Goal: Find specific page/section: Find specific page/section

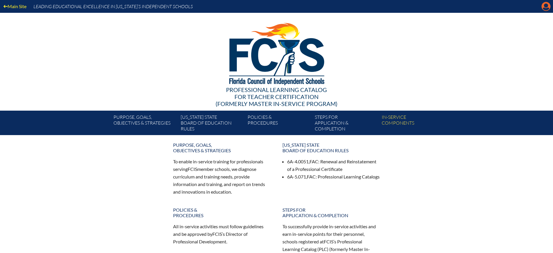
click at [544, 5] on icon "Manage Account" at bounding box center [545, 6] width 9 height 9
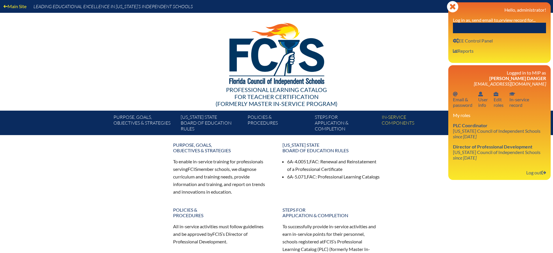
click at [526, 26] on input "text" at bounding box center [499, 28] width 93 height 10
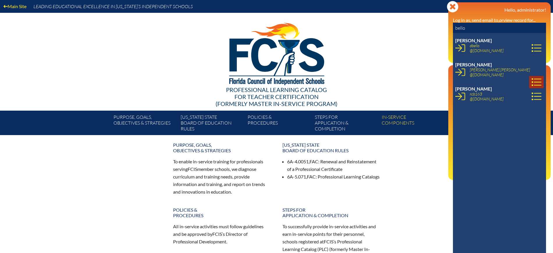
type input "bello"
click at [531, 77] on icon at bounding box center [536, 82] width 10 height 10
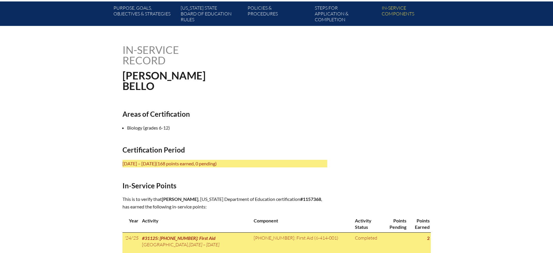
scroll to position [145, 0]
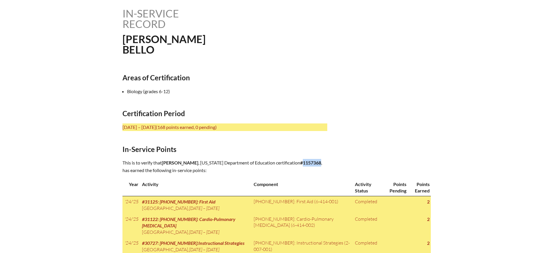
drag, startPoint x: 312, startPoint y: 159, endPoint x: 294, endPoint y: 160, distance: 17.4
click at [300, 160] on b "#1157368" at bounding box center [310, 163] width 21 height 6
copy b "1157368"
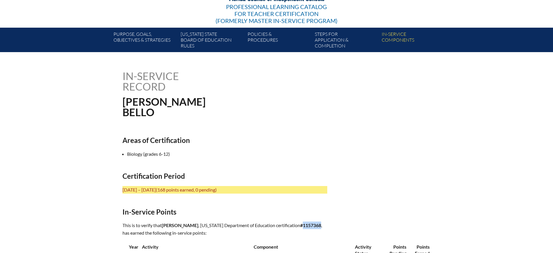
scroll to position [0, 0]
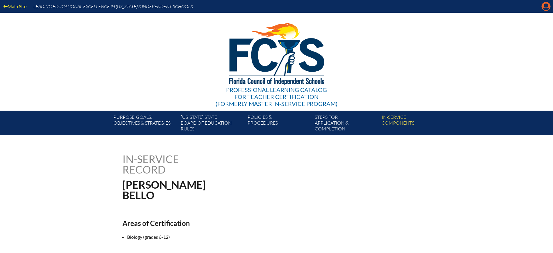
click at [545, 8] on icon "Manage Account" at bounding box center [545, 6] width 9 height 9
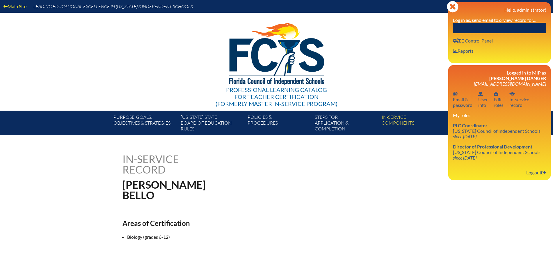
click at [527, 27] on input "text" at bounding box center [499, 28] width 93 height 10
paste input "MCWHIRT"
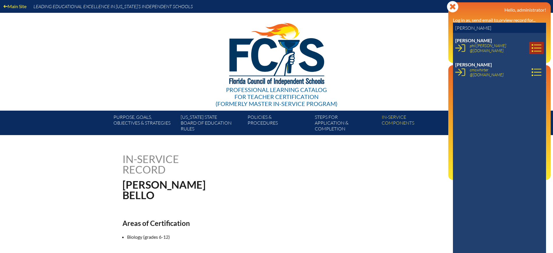
type input "MCWHIRT"
click at [531, 49] on icon at bounding box center [536, 48] width 10 height 10
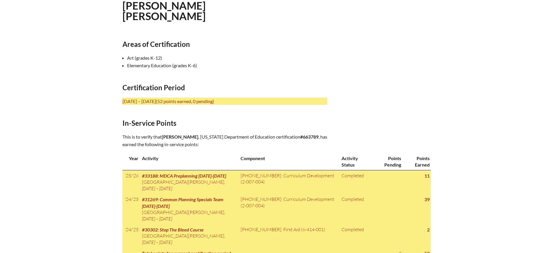
scroll to position [218, 0]
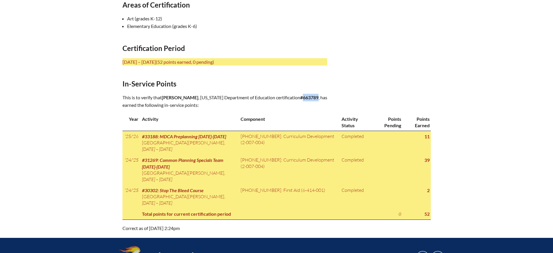
drag, startPoint x: 235, startPoint y: 104, endPoint x: 219, endPoint y: 105, distance: 15.5
click at [219, 105] on p "This is to verify that Philip Michael McWhirt , Florida Department of Education…" at bounding box center [224, 101] width 205 height 15
copy b "663789"
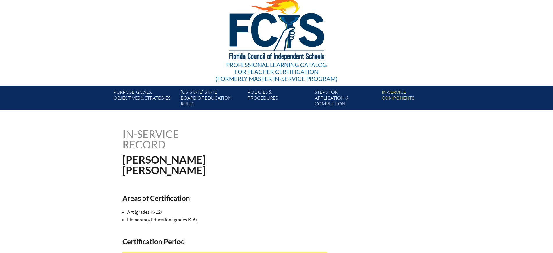
scroll to position [0, 0]
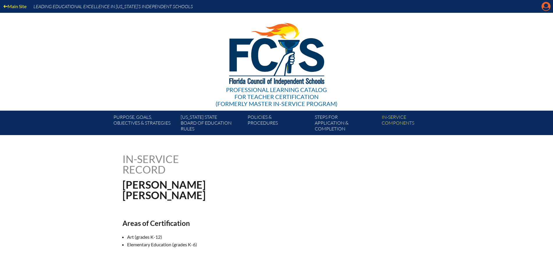
click at [546, 5] on icon "Manage Account" at bounding box center [545, 6] width 9 height 9
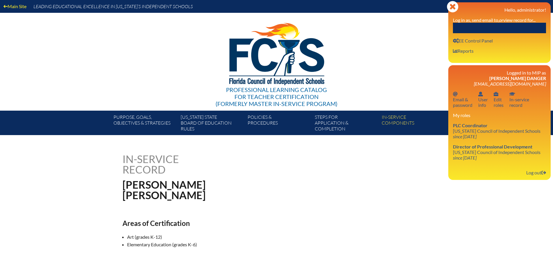
click at [488, 28] on input "text" at bounding box center [499, 28] width 93 height 10
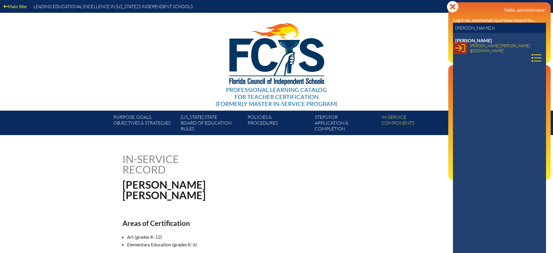
type input "cleta h"
click at [463, 52] on icon at bounding box center [460, 48] width 10 height 10
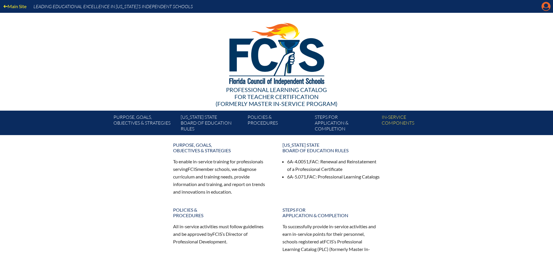
click at [546, 2] on icon at bounding box center [545, 6] width 9 height 9
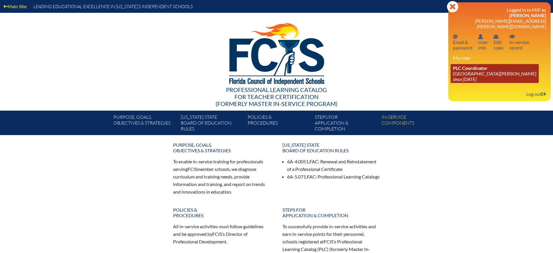
click at [472, 76] on icon "since 2024 Jun 30" at bounding box center [465, 79] width 24 height 6
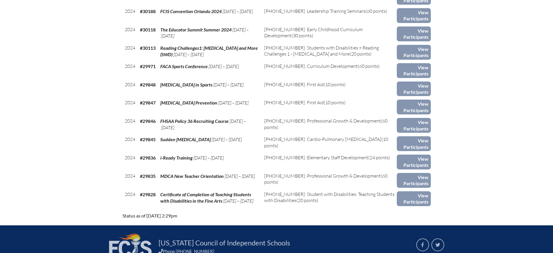
scroll to position [1823, 0]
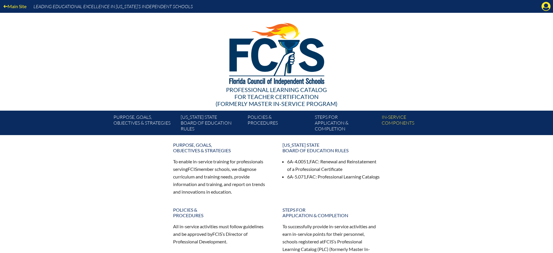
click at [544, 4] on icon "Manage account" at bounding box center [545, 6] width 9 height 9
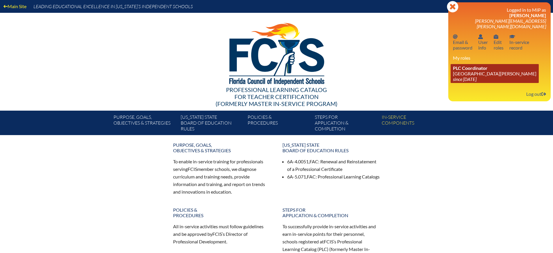
click at [475, 66] on link "PLC Coordinator Mount Dora Christian Academy since 2024 Jun 30" at bounding box center [494, 73] width 88 height 19
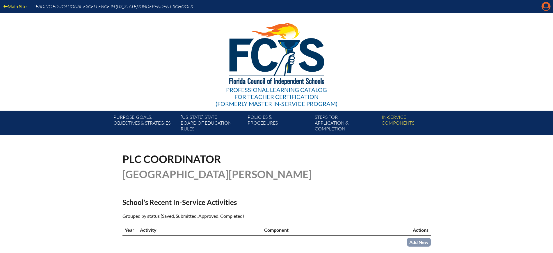
click at [546, 5] on icon "Manage account" at bounding box center [545, 6] width 9 height 9
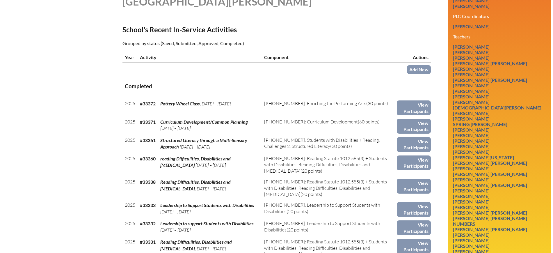
scroll to position [254, 0]
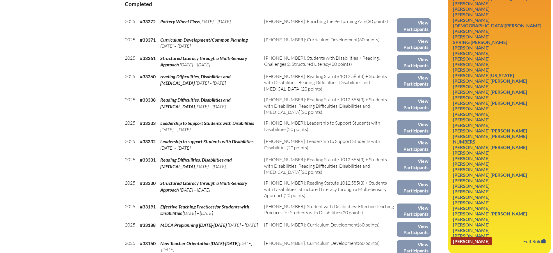
click at [490, 237] on link "[PERSON_NAME]" at bounding box center [470, 241] width 41 height 8
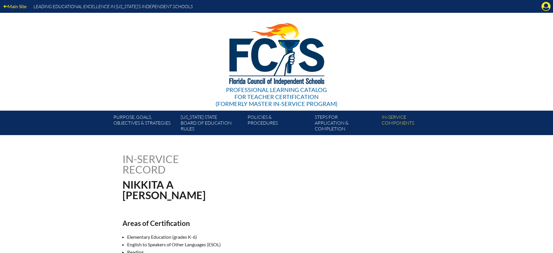
click at [544, 12] on div "Main Site Leading Educational Excellence in Florida’s Independent Schools" at bounding box center [276, 6] width 553 height 13
click at [543, 6] on icon at bounding box center [545, 6] width 9 height 9
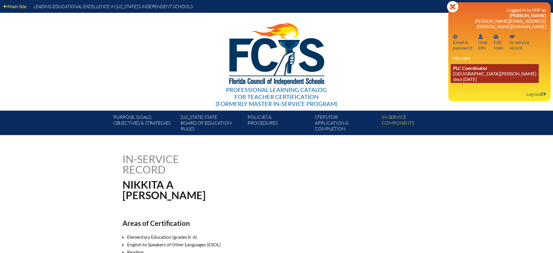
click at [477, 66] on link "PLC Coordinator Mount Dora Christian Academy since 2024 Jun 30" at bounding box center [494, 73] width 88 height 19
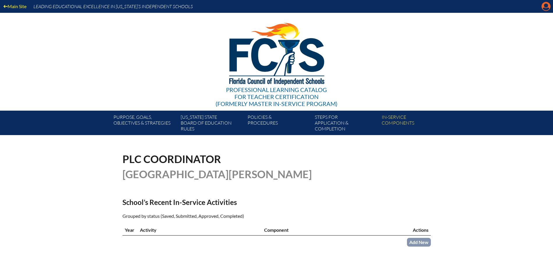
click at [546, 6] on icon "Manage account" at bounding box center [545, 6] width 9 height 9
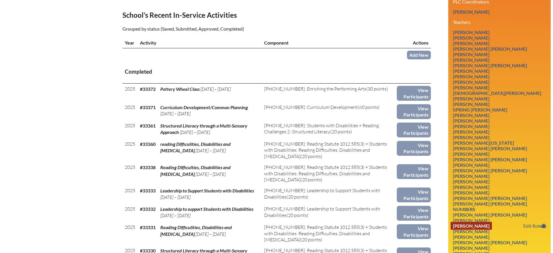
scroll to position [218, 0]
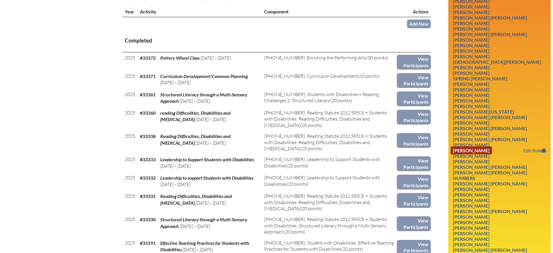
click at [492, 146] on link "Philip Michael McWhirt" at bounding box center [470, 150] width 41 height 8
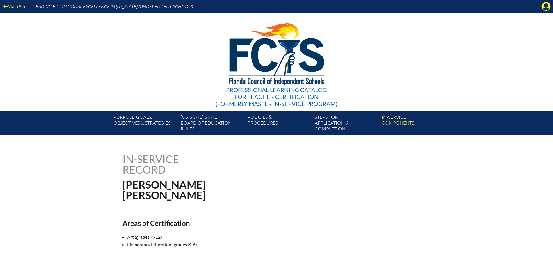
scroll to position [145, 0]
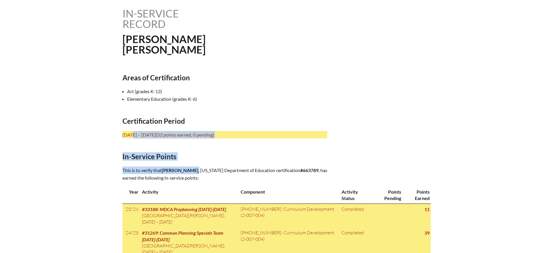
drag, startPoint x: 121, startPoint y: 133, endPoint x: 265, endPoint y: 163, distance: 147.0
click at [265, 163] on div "In-service record Philip Michael McWhirt Areas of Certification Art (grades K-1…" at bounding box center [276, 156] width 327 height 296
copy div "July 1, 2021 – June 30, 2026 (52 points earned, 0 pending) In-Service Points Th…"
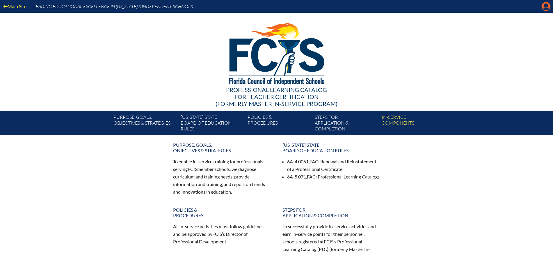
click at [546, 6] on icon "Manage account" at bounding box center [545, 6] width 9 height 9
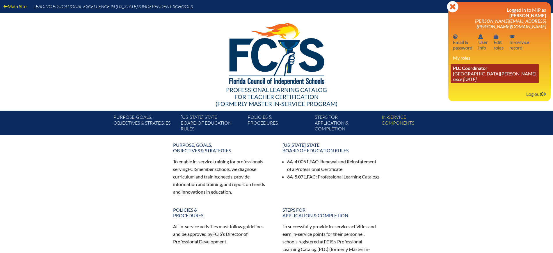
click at [488, 71] on link "PLC Coordinator [GEOGRAPHIC_DATA][PERSON_NAME] since [DATE]" at bounding box center [494, 73] width 88 height 19
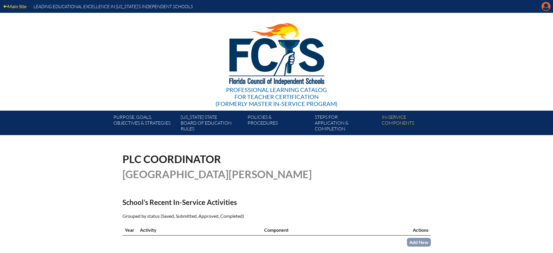
click at [545, 6] on icon "Manage account" at bounding box center [545, 6] width 9 height 9
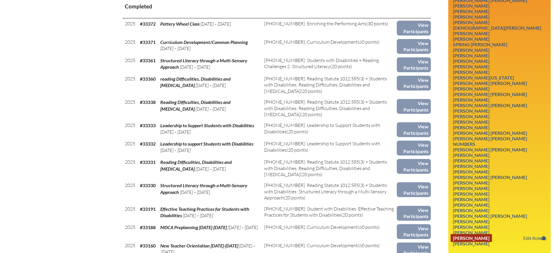
scroll to position [291, 0]
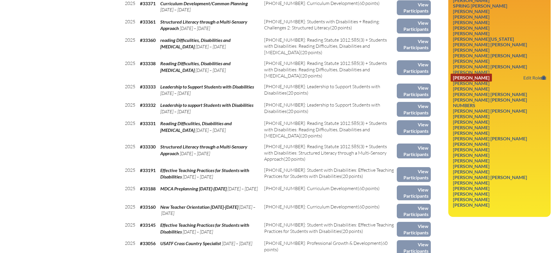
click at [492, 74] on link "Philip Michael McWhirt" at bounding box center [470, 78] width 41 height 8
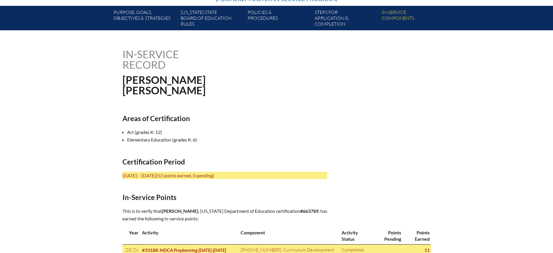
scroll to position [109, 0]
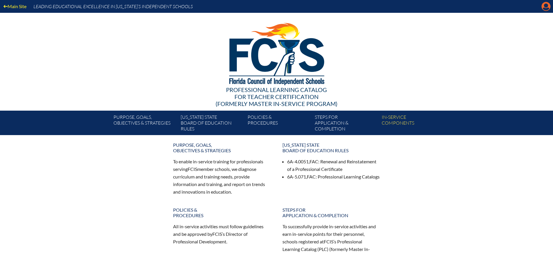
click at [548, 6] on icon at bounding box center [545, 6] width 9 height 9
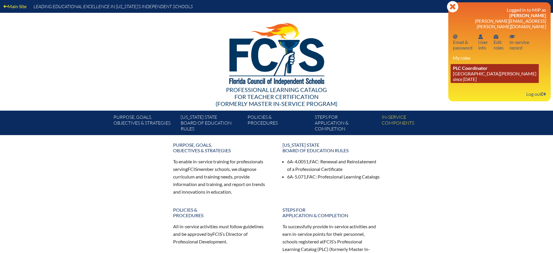
click at [476, 76] on icon "since [DATE]" at bounding box center [465, 79] width 24 height 6
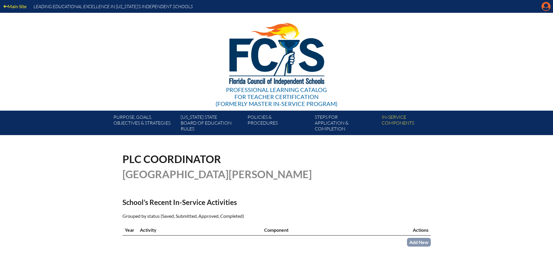
click at [548, 8] on icon "Manage account" at bounding box center [545, 6] width 9 height 9
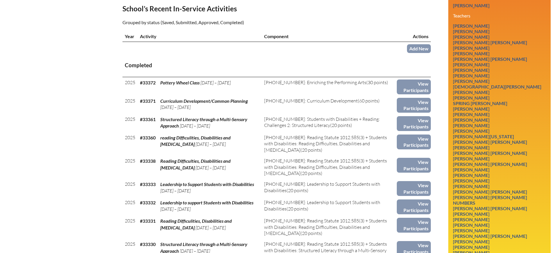
scroll to position [291, 0]
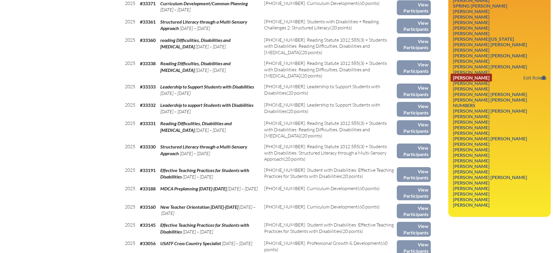
click at [492, 74] on link "Philip Michael McWhirt" at bounding box center [470, 78] width 41 height 8
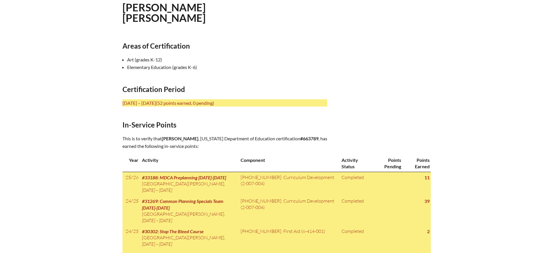
scroll to position [182, 0]
